Goal: Entertainment & Leisure: Consume media (video, audio)

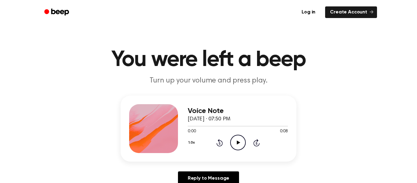
click at [238, 144] on icon "Play Audio" at bounding box center [238, 143] width 16 height 16
click at [227, 144] on div "1.0x Rewind 5 seconds Play Audio Skip 5 seconds" at bounding box center [238, 143] width 100 height 16
click at [239, 139] on icon "Play Audio" at bounding box center [238, 143] width 16 height 16
click at [218, 146] on icon at bounding box center [219, 142] width 6 height 7
click at [219, 143] on icon at bounding box center [219, 143] width 2 height 2
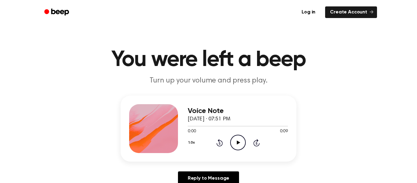
click at [256, 143] on icon "Skip 5 seconds" at bounding box center [256, 143] width 7 height 8
click at [256, 143] on icon at bounding box center [256, 143] width 2 height 2
click at [219, 144] on icon "Rewind 5 seconds" at bounding box center [219, 143] width 7 height 8
click at [235, 145] on icon "Play Audio" at bounding box center [238, 143] width 16 height 16
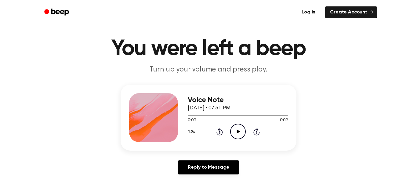
click at [238, 130] on icon "Play Audio" at bounding box center [238, 132] width 16 height 16
click at [241, 134] on icon "Play Audio" at bounding box center [238, 132] width 16 height 16
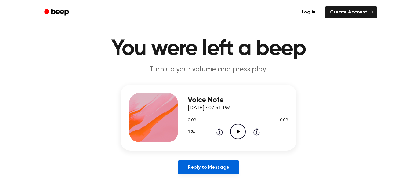
click at [223, 169] on link "Reply to Message" at bounding box center [208, 167] width 61 height 14
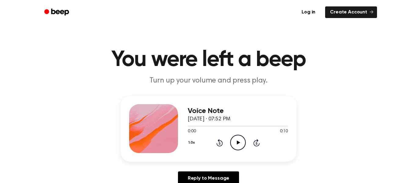
click at [239, 141] on icon "Play Audio" at bounding box center [238, 143] width 16 height 16
click at [240, 143] on icon "Play Audio" at bounding box center [238, 143] width 16 height 16
click at [235, 147] on icon "Play Audio" at bounding box center [238, 143] width 16 height 16
click at [240, 135] on circle at bounding box center [237, 142] width 15 height 15
click at [234, 141] on icon "Play Audio" at bounding box center [238, 143] width 16 height 16
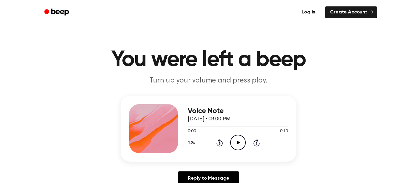
click at [241, 143] on icon "Play Audio" at bounding box center [238, 143] width 16 height 16
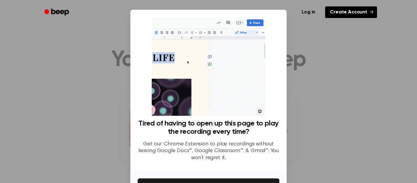
click at [361, 17] on link "Create Account" at bounding box center [351, 12] width 52 height 12
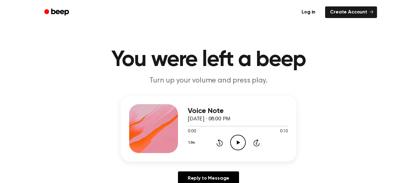
click at [240, 142] on icon at bounding box center [237, 142] width 3 height 4
click at [236, 153] on div "Voice Note October 1, 2025 · 08:01 PM 0:00 0:11 Your browser does not support t…" at bounding box center [238, 128] width 100 height 49
click at [237, 146] on icon "Play Audio" at bounding box center [238, 143] width 16 height 16
click at [234, 143] on icon "Play Audio" at bounding box center [238, 143] width 16 height 16
click at [235, 142] on icon "Play Audio" at bounding box center [238, 143] width 16 height 16
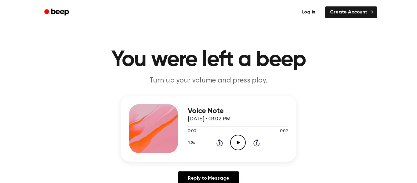
click at [241, 138] on icon "Play Audio" at bounding box center [238, 143] width 16 height 16
click at [239, 148] on icon "Play Audio" at bounding box center [238, 143] width 16 height 16
click at [237, 142] on icon at bounding box center [237, 142] width 3 height 4
click at [234, 147] on icon "Play Audio" at bounding box center [238, 143] width 16 height 16
click at [241, 144] on icon "Play Audio" at bounding box center [238, 143] width 16 height 16
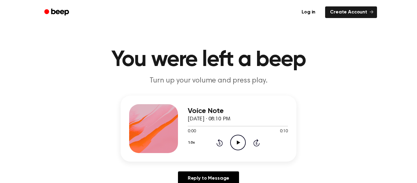
click at [240, 141] on icon "Play Audio" at bounding box center [238, 143] width 16 height 16
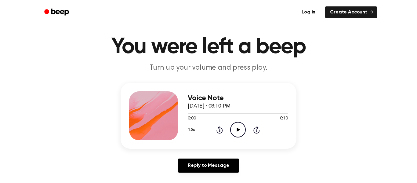
scroll to position [14, 0]
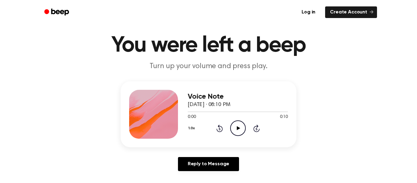
click at [238, 123] on icon "Play Audio" at bounding box center [238, 128] width 16 height 16
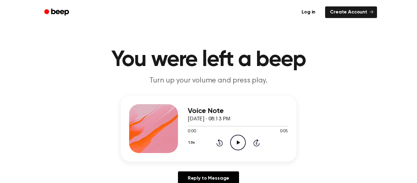
click at [244, 145] on icon "Play Audio" at bounding box center [238, 143] width 16 height 16
click at [248, 139] on div "1.0x Rewind 5 seconds Play Audio Skip 5 seconds" at bounding box center [238, 143] width 100 height 16
click at [239, 144] on icon "Play Audio" at bounding box center [238, 143] width 16 height 16
click at [242, 134] on div "0:04 0:04" at bounding box center [238, 131] width 100 height 6
click at [241, 141] on icon "Play Audio" at bounding box center [238, 143] width 16 height 16
